Goal: Information Seeking & Learning: Learn about a topic

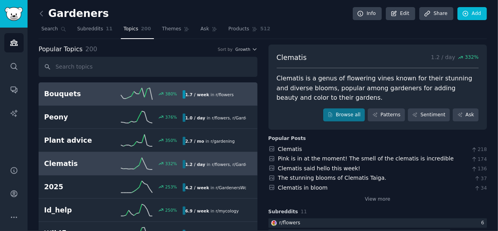
click at [84, 95] on h2 "Bouquets" at bounding box center [78, 94] width 69 height 10
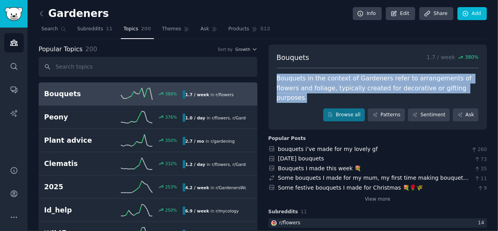
drag, startPoint x: 273, startPoint y: 76, endPoint x: 309, endPoint y: 95, distance: 40.6
click at [309, 95] on div "Bouquets 1.7 / week 380 % Bouquets in the context of Gardeners refer to arrange…" at bounding box center [378, 88] width 219 height 86
click at [305, 101] on div at bounding box center [305, 101] width 0 height 0
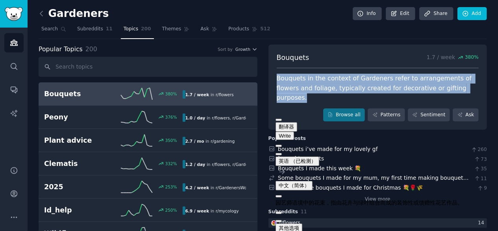
click at [293, 79] on div "Bouquets in the context of Gardeners refer to arrangements of flowers and folia…" at bounding box center [378, 88] width 203 height 29
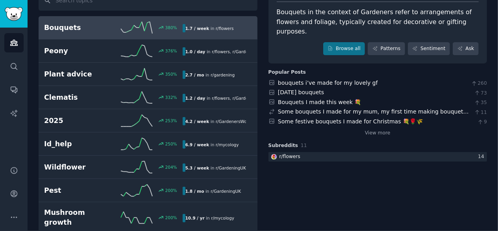
scroll to position [79, 0]
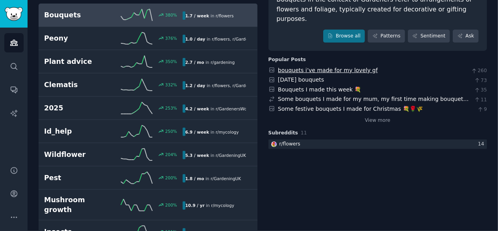
click at [346, 72] on link "bouquets i’ve made for my lovely gf" at bounding box center [328, 70] width 100 height 6
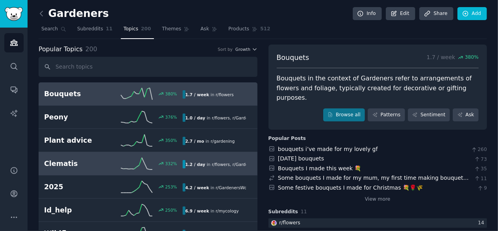
scroll to position [0, 0]
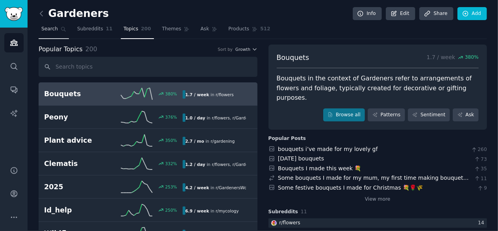
click at [55, 28] on span "Search" at bounding box center [49, 29] width 17 height 7
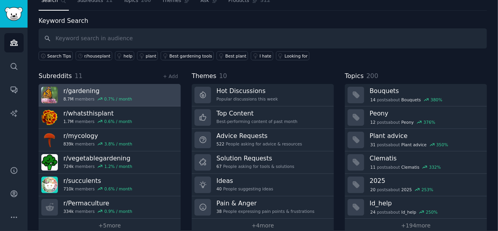
scroll to position [39, 0]
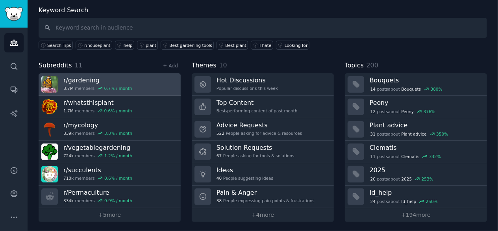
click at [83, 81] on h3 "r/ gardening" at bounding box center [97, 80] width 69 height 8
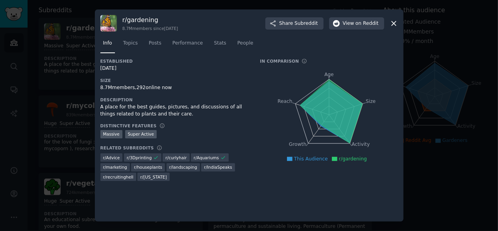
drag, startPoint x: 397, startPoint y: 22, endPoint x: 243, endPoint y: 44, distance: 155.5
click at [396, 22] on icon at bounding box center [394, 23] width 8 height 8
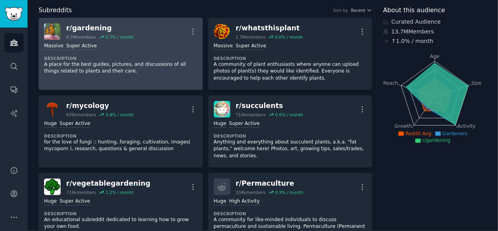
click at [81, 25] on div "r/ gardening" at bounding box center [99, 28] width 67 height 10
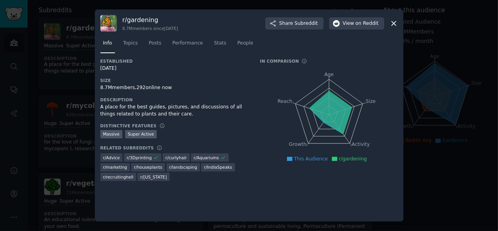
click at [143, 24] on div "r/ gardening 8.7M members since [DATE]" at bounding box center [151, 23] width 56 height 15
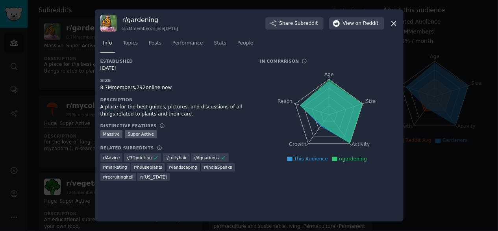
drag, startPoint x: 104, startPoint y: 19, endPoint x: 125, endPoint y: 27, distance: 23.1
click at [104, 20] on img at bounding box center [108, 23] width 17 height 17
drag, startPoint x: 135, startPoint y: 22, endPoint x: 371, endPoint y: 39, distance: 237.0
click at [153, 22] on h3 "r/ gardening" at bounding box center [151, 20] width 56 height 8
click at [399, 23] on div "r/ gardening 8.7M members since [DATE] Share Subreddit View on Reddit Info Topi…" at bounding box center [249, 115] width 309 height 212
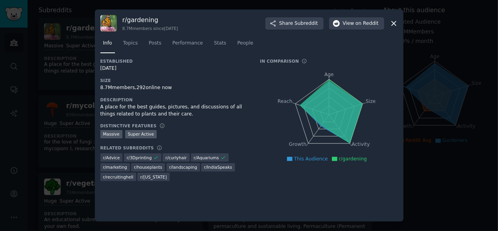
drag, startPoint x: 394, startPoint y: 23, endPoint x: 166, endPoint y: 68, distance: 232.5
click at [387, 26] on div "r/ gardening 8.7M members since [DATE] Share Subreddit View on Reddit" at bounding box center [249, 23] width 298 height 17
drag, startPoint x: 392, startPoint y: 20, endPoint x: 153, endPoint y: 71, distance: 245.0
click at [392, 20] on icon at bounding box center [394, 23] width 8 height 8
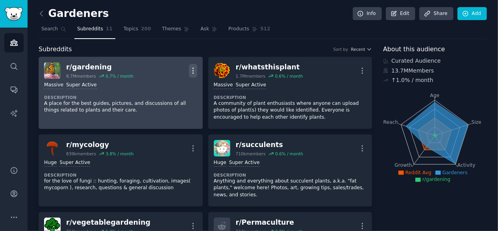
click at [195, 70] on icon "button" at bounding box center [193, 71] width 8 height 8
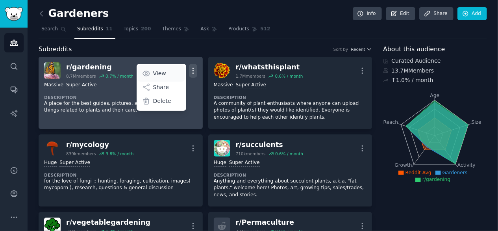
click at [164, 73] on p "View" at bounding box center [159, 73] width 13 height 8
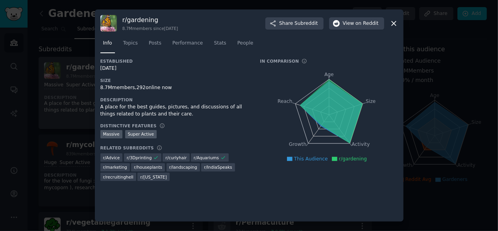
drag, startPoint x: 394, startPoint y: 22, endPoint x: 110, endPoint y: 44, distance: 285.0
click at [392, 22] on icon at bounding box center [394, 23] width 8 height 8
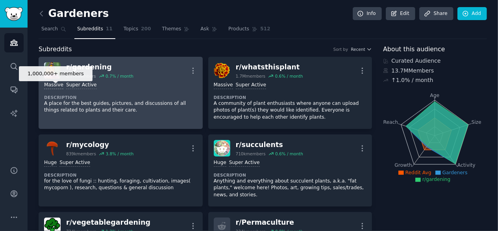
click at [50, 82] on div "Massive" at bounding box center [53, 85] width 19 height 7
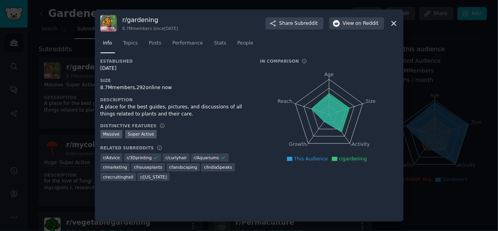
click at [87, 99] on div at bounding box center [249, 115] width 498 height 231
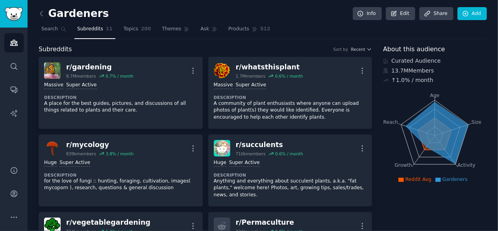
click at [79, 68] on div "r/ gardening" at bounding box center [99, 67] width 67 height 10
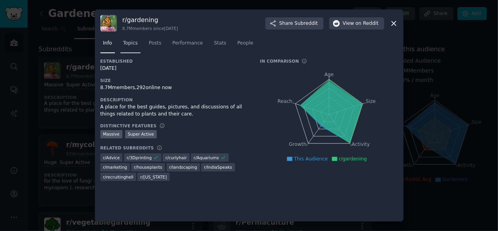
click at [132, 52] on link "Topics" at bounding box center [131, 45] width 20 height 16
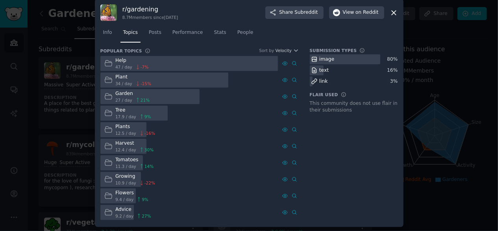
scroll to position [8, 0]
click at [118, 60] on div "Help" at bounding box center [131, 59] width 33 height 7
click at [110, 60] on icon at bounding box center [108, 63] width 7 height 6
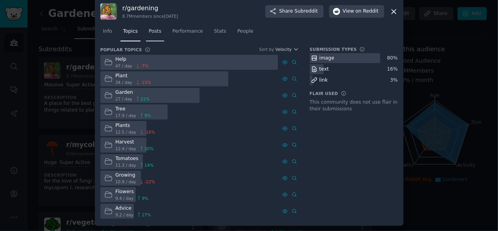
click at [158, 27] on link "Posts" at bounding box center [155, 33] width 18 height 16
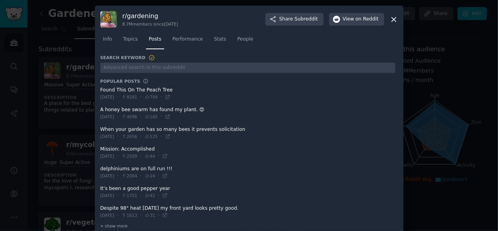
scroll to position [11, 0]
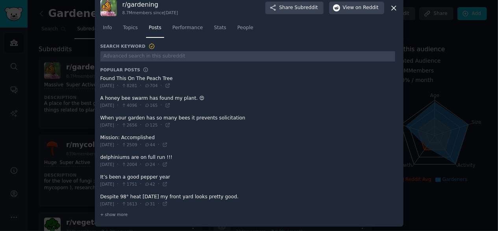
drag, startPoint x: 96, startPoint y: 95, endPoint x: 188, endPoint y: 97, distance: 91.4
click at [188, 97] on div "r/ gardening 8.7M members since [DATE] Share Subreddit View on Reddit Info Topi…" at bounding box center [249, 110] width 309 height 232
drag, startPoint x: 98, startPoint y: 120, endPoint x: 218, endPoint y: 117, distance: 120.2
click at [218, 117] on div "r/ gardening 8.7M members since [DATE] Share Subreddit View on Reddit Info Topi…" at bounding box center [249, 110] width 309 height 232
drag, startPoint x: 98, startPoint y: 180, endPoint x: 167, endPoint y: 171, distance: 69.9
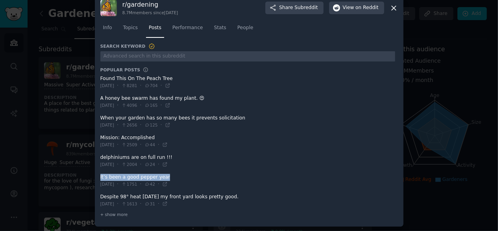
click at [167, 171] on div "r/ gardening 8.7M members since [DATE] Share Subreddit View on Reddit Info Topi…" at bounding box center [249, 110] width 309 height 232
click at [166, 179] on div at bounding box center [166, 179] width 0 height 0
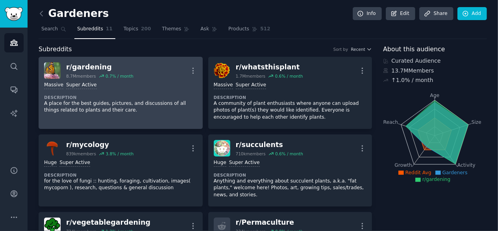
click at [96, 65] on div "r/ gardening" at bounding box center [99, 67] width 67 height 10
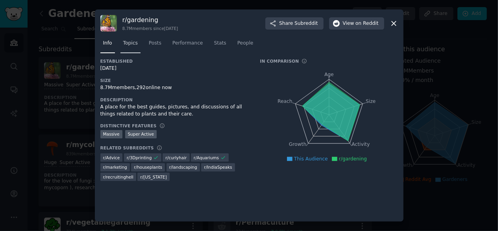
click at [132, 45] on span "Topics" at bounding box center [130, 43] width 15 height 7
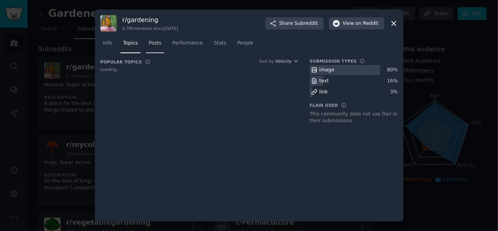
click at [153, 46] on span "Posts" at bounding box center [155, 43] width 13 height 7
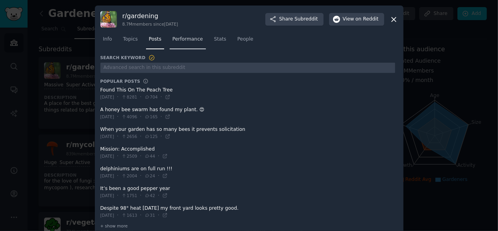
click at [195, 38] on span "Performance" at bounding box center [188, 39] width 31 height 7
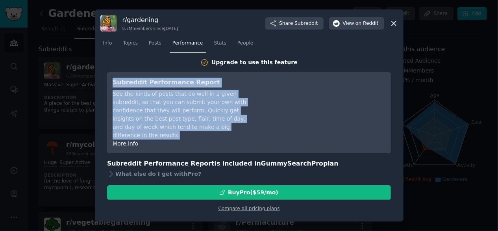
drag, startPoint x: 112, startPoint y: 78, endPoint x: 158, endPoint y: 138, distance: 75.8
click at [158, 138] on div "Subreddit Performance Report See the kinds of posts that do well in a given sub…" at bounding box center [249, 113] width 284 height 82
click at [129, 121] on div "See the kinds of posts that do well in a given subreddit, so that you can submi…" at bounding box center [185, 115] width 144 height 50
click at [134, 141] on link "More info" at bounding box center [126, 143] width 26 height 6
click at [217, 43] on span "Stats" at bounding box center [220, 43] width 12 height 7
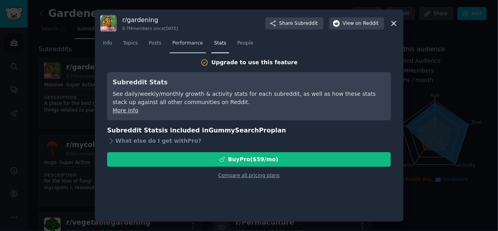
click at [193, 45] on span "Performance" at bounding box center [188, 43] width 31 height 7
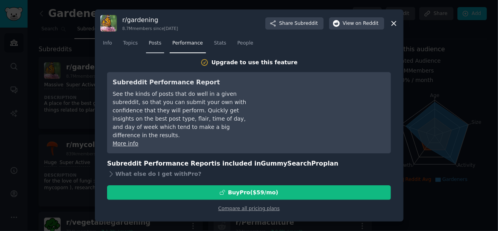
click at [154, 43] on span "Posts" at bounding box center [155, 43] width 13 height 7
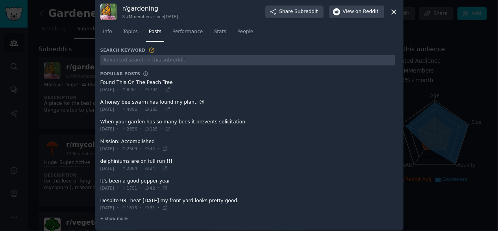
scroll to position [11, 0]
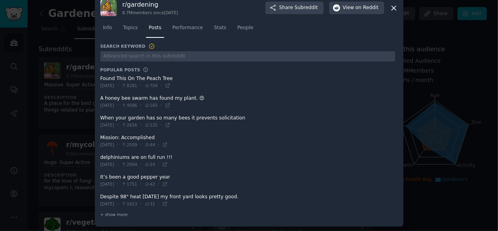
click at [162, 117] on span at bounding box center [247, 121] width 295 height 19
click at [169, 102] on div "[DATE] · 4096 · 165 ·" at bounding box center [135, 105] width 70 height 7
click at [151, 116] on span at bounding box center [247, 121] width 295 height 19
click at [111, 118] on span at bounding box center [247, 121] width 295 height 19
click at [126, 30] on span "Topics" at bounding box center [130, 27] width 15 height 7
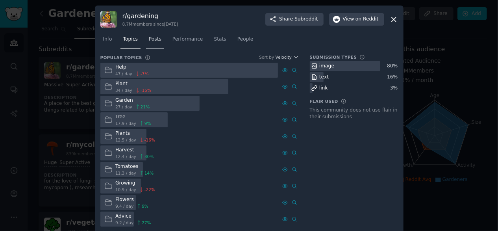
click at [153, 37] on span "Posts" at bounding box center [155, 39] width 13 height 7
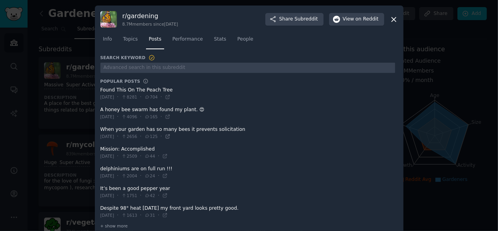
click at [169, 136] on icon at bounding box center [168, 137] width 4 height 4
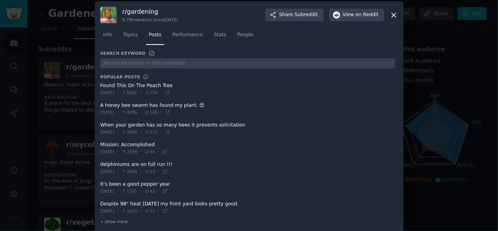
scroll to position [11, 0]
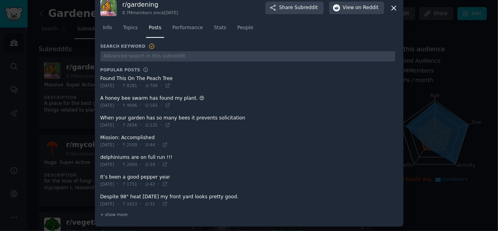
drag, startPoint x: 98, startPoint y: 114, endPoint x: 235, endPoint y: 118, distance: 136.8
click at [236, 118] on div "r/ gardening 8.7M members since [DATE] Share Subreddit View on Reddit Info Topi…" at bounding box center [249, 110] width 309 height 232
click at [123, 120] on span at bounding box center [247, 121] width 295 height 19
click at [171, 123] on div "[DATE] · 2656 · 125 ·" at bounding box center [135, 125] width 70 height 7
click at [169, 124] on icon at bounding box center [168, 125] width 4 height 4
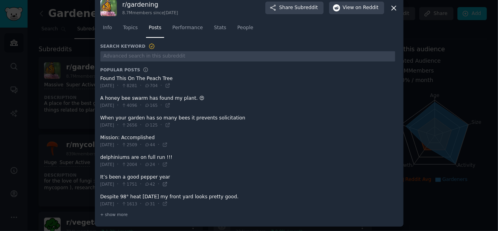
click at [168, 181] on icon at bounding box center [165, 184] width 6 height 6
click at [167, 184] on icon at bounding box center [165, 184] width 4 height 4
click at [167, 204] on icon at bounding box center [165, 204] width 4 height 4
click at [396, 7] on icon at bounding box center [394, 8] width 8 height 8
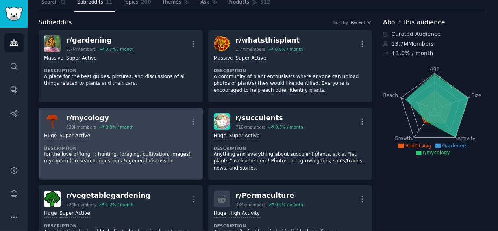
scroll to position [39, 0]
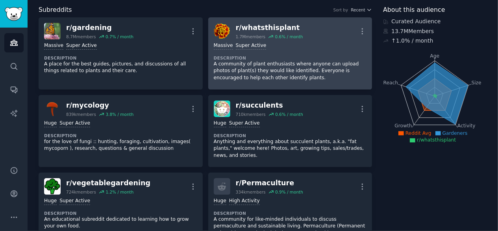
click at [254, 39] on div ">= 95th percentile for submissions / day Massive Super Active Description A com…" at bounding box center [290, 61] width 153 height 45
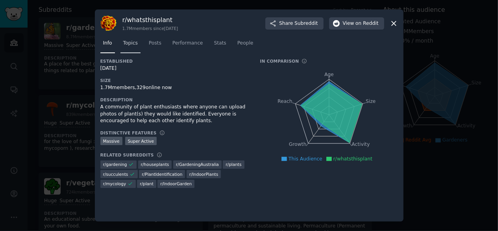
click at [137, 41] on span "Topics" at bounding box center [130, 43] width 15 height 7
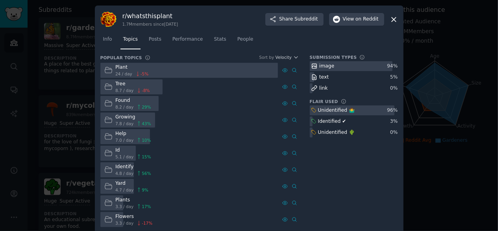
click at [395, 16] on icon at bounding box center [394, 19] width 8 height 8
